Goal: Task Accomplishment & Management: Use online tool/utility

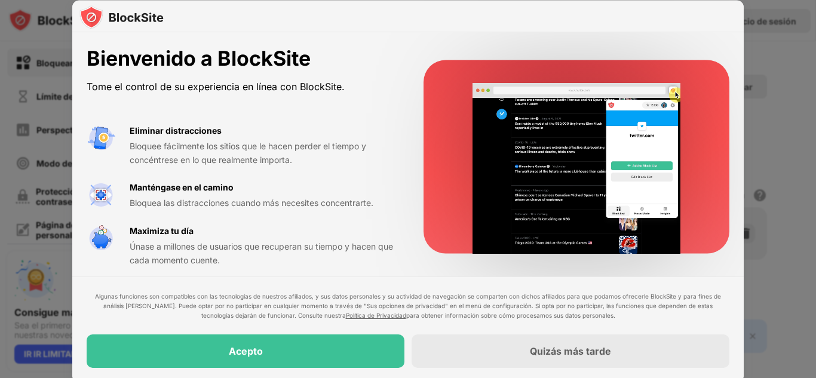
click at [432, 101] on div at bounding box center [577, 157] width 306 height 194
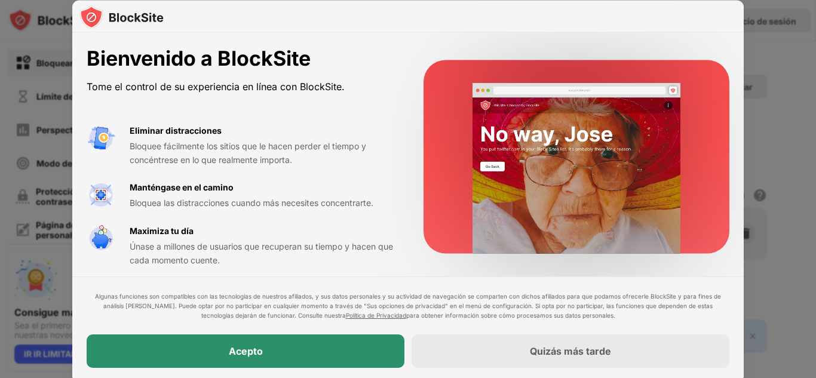
click at [286, 360] on div "Acepto" at bounding box center [246, 351] width 318 height 33
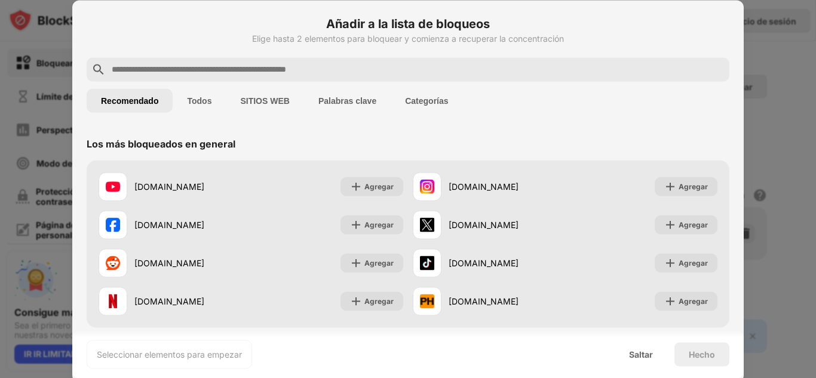
click at [384, 75] on input "text" at bounding box center [418, 69] width 614 height 14
paste input "**********"
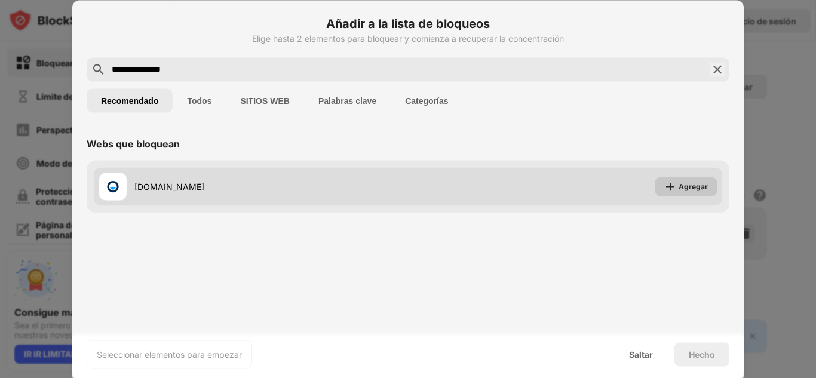
type input "**********"
click at [669, 188] on img at bounding box center [670, 186] width 12 height 12
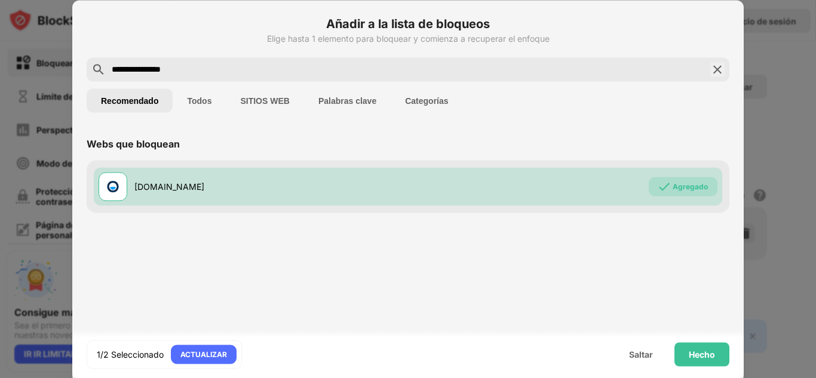
click at [194, 100] on font "Todos" at bounding box center [199, 101] width 24 height 10
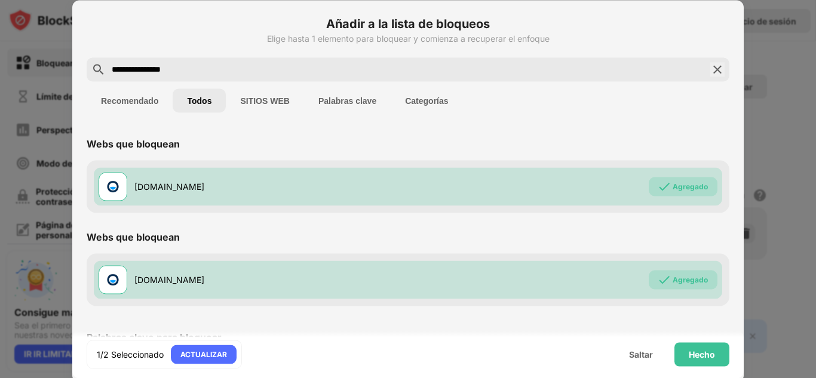
click at [170, 106] on button "Recomendado" at bounding box center [130, 100] width 86 height 24
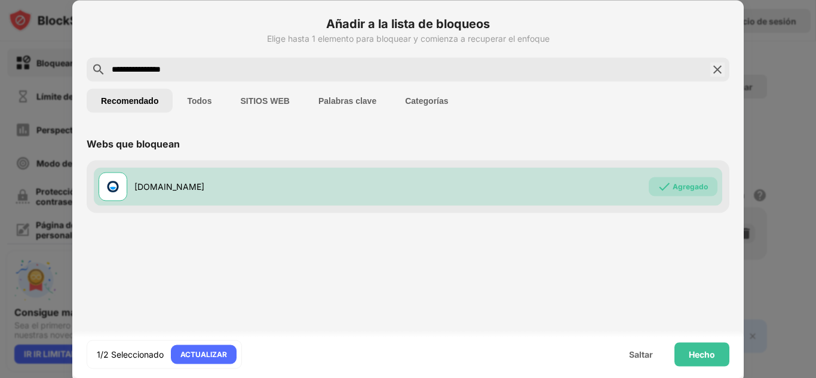
click at [416, 103] on font "Categorías" at bounding box center [426, 101] width 43 height 10
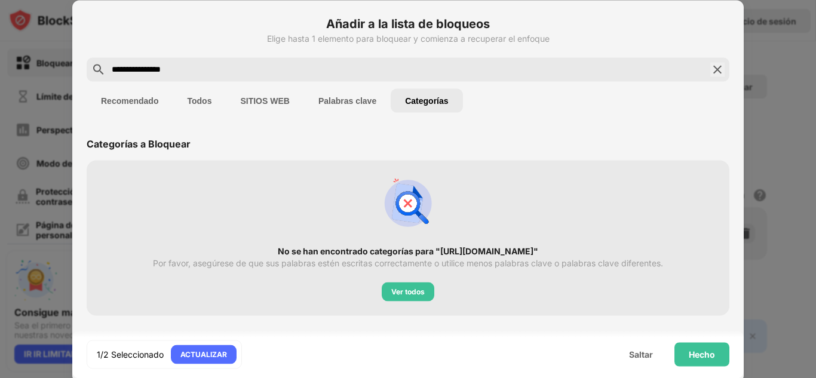
click at [348, 104] on font "Palabras clave" at bounding box center [347, 101] width 58 height 10
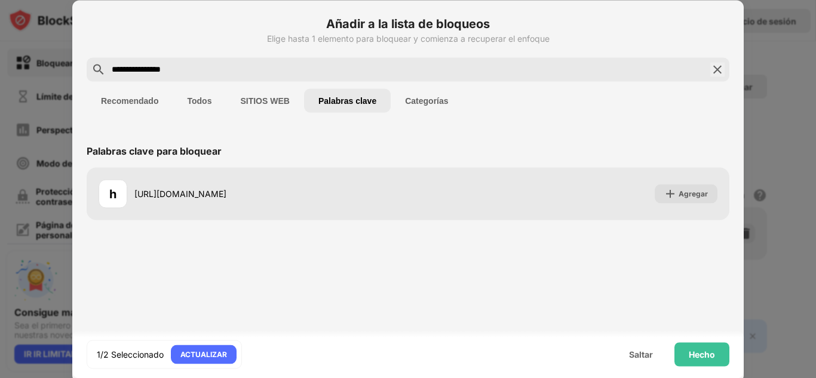
click at [272, 106] on button "SITIOS WEB" at bounding box center [265, 100] width 78 height 24
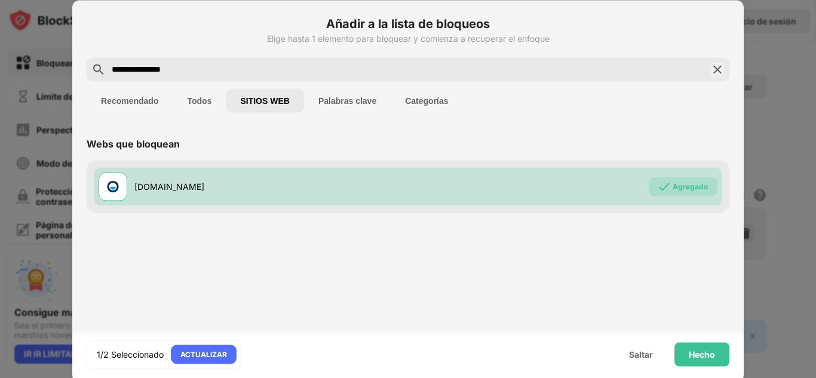
click at [211, 109] on button "Todos" at bounding box center [199, 100] width 53 height 24
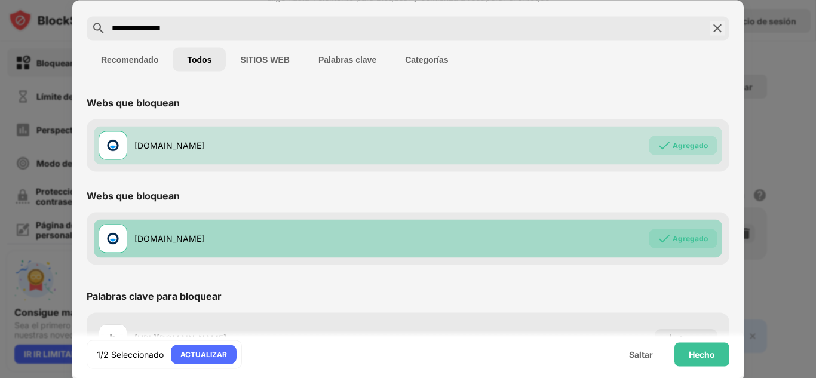
scroll to position [76, 0]
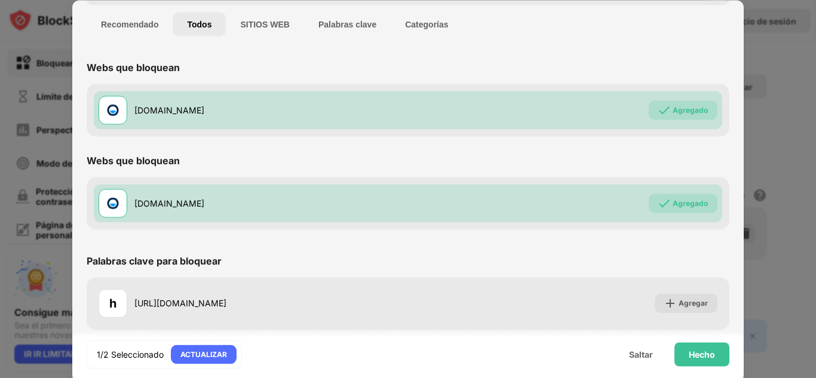
click at [127, 30] on button "Recomendado" at bounding box center [130, 24] width 86 height 24
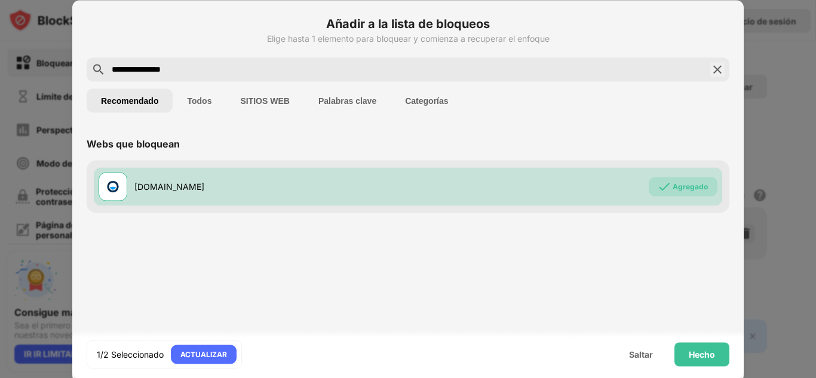
drag, startPoint x: 177, startPoint y: 71, endPoint x: 29, endPoint y: 78, distance: 148.3
click at [29, 378] on div "**********" at bounding box center [408, 378] width 816 height 0
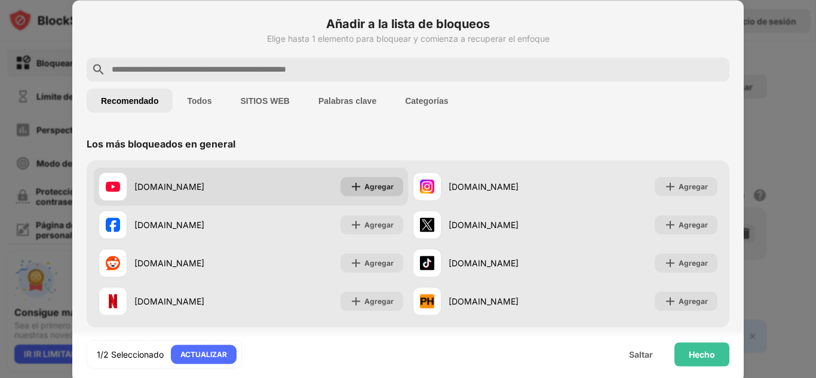
click at [367, 182] on font "Agregar" at bounding box center [378, 186] width 29 height 9
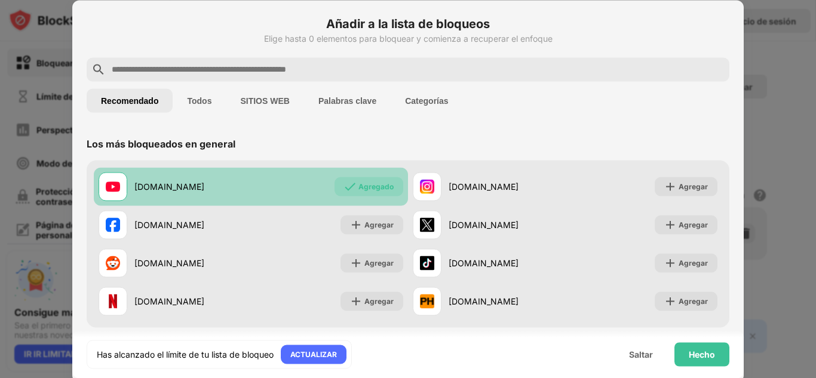
click at [692, 345] on div "Hecho" at bounding box center [701, 354] width 55 height 24
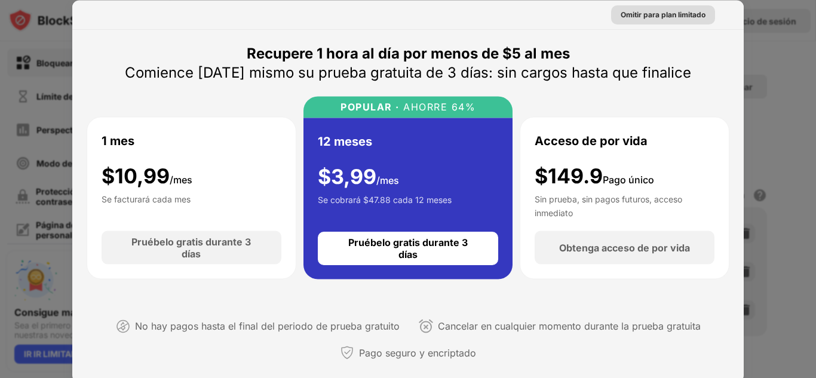
click at [636, 11] on font "Omitir para plan limitado" at bounding box center [663, 14] width 85 height 9
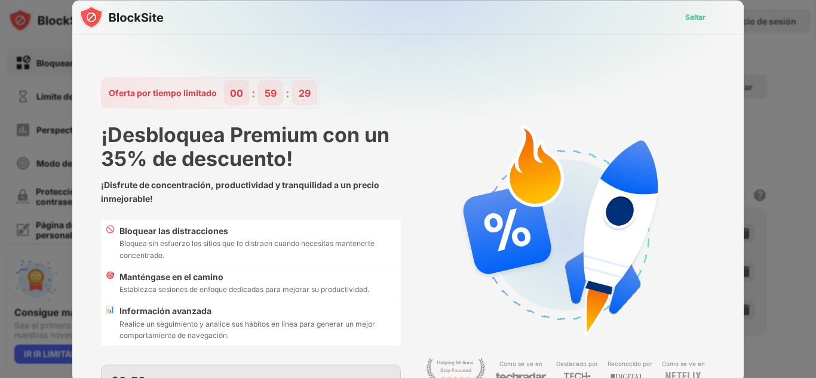
click at [688, 16] on font "Saltar" at bounding box center [695, 16] width 20 height 9
